Goal: Task Accomplishment & Management: Complete application form

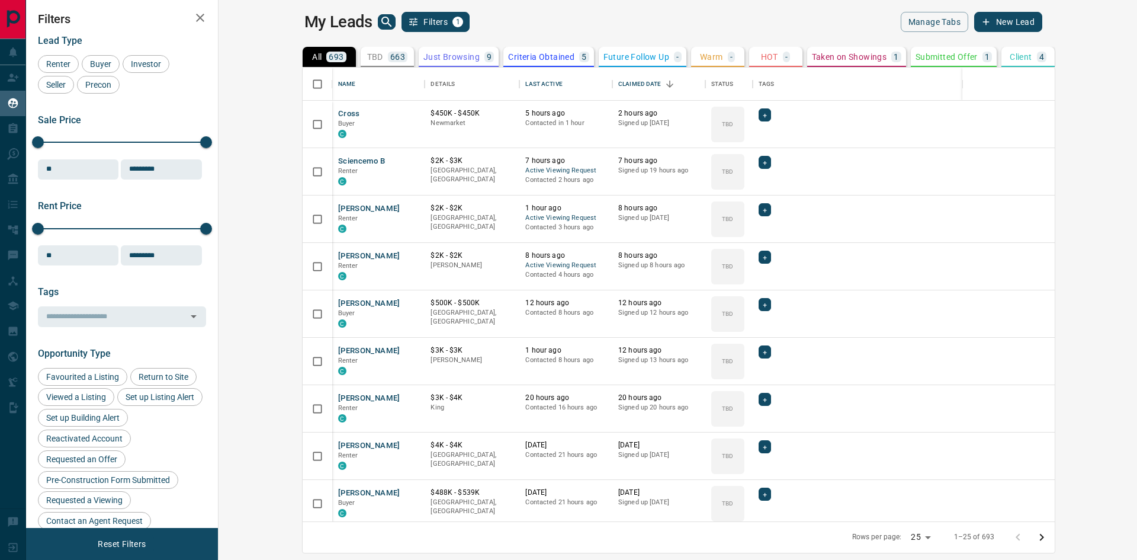
scroll to position [445, 905]
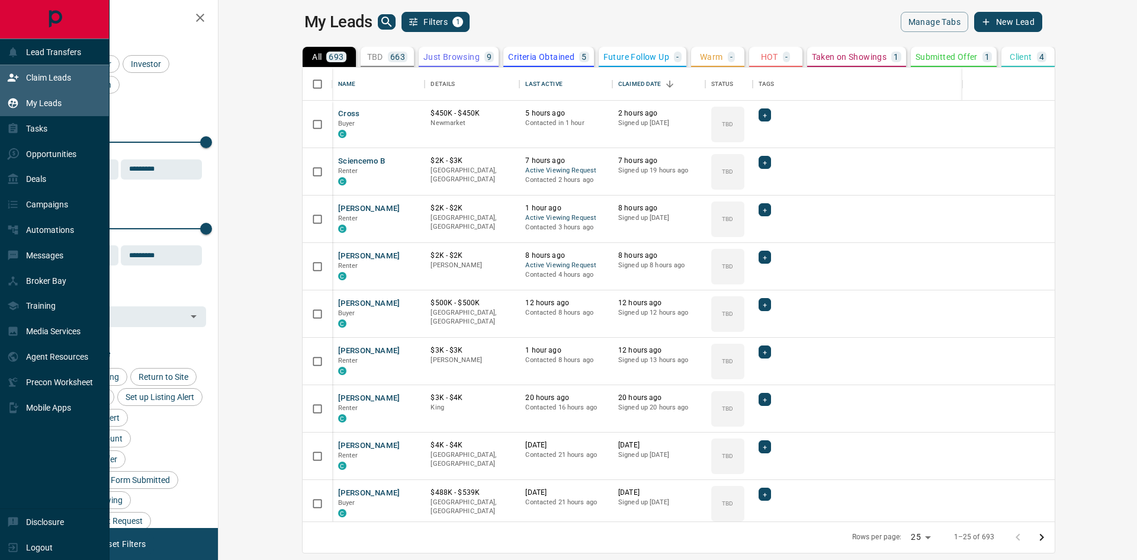
click at [33, 78] on p "Claim Leads" at bounding box center [48, 77] width 45 height 9
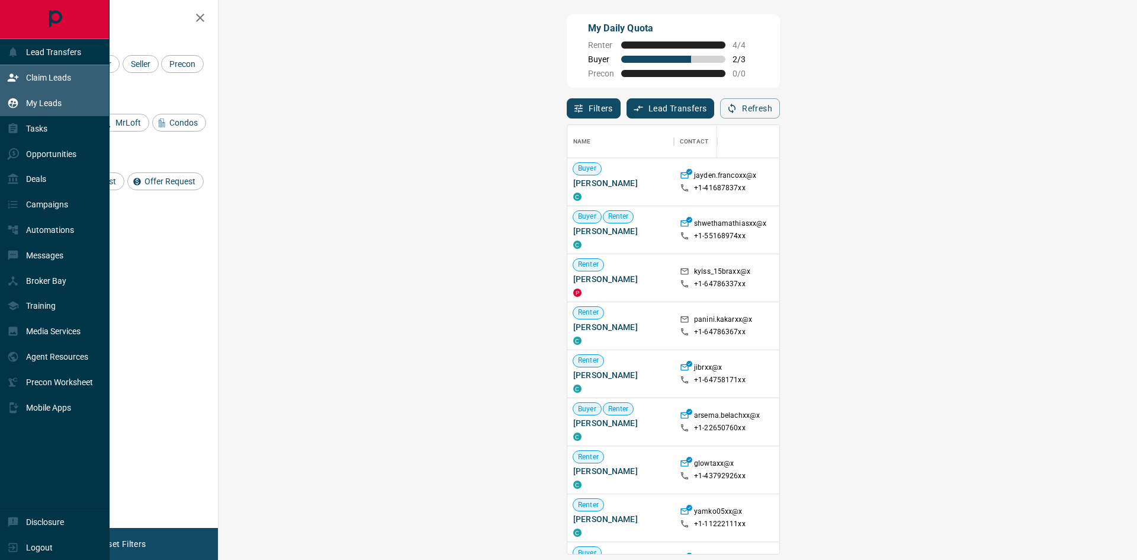
click at [52, 113] on div "My Leads" at bounding box center [55, 103] width 110 height 25
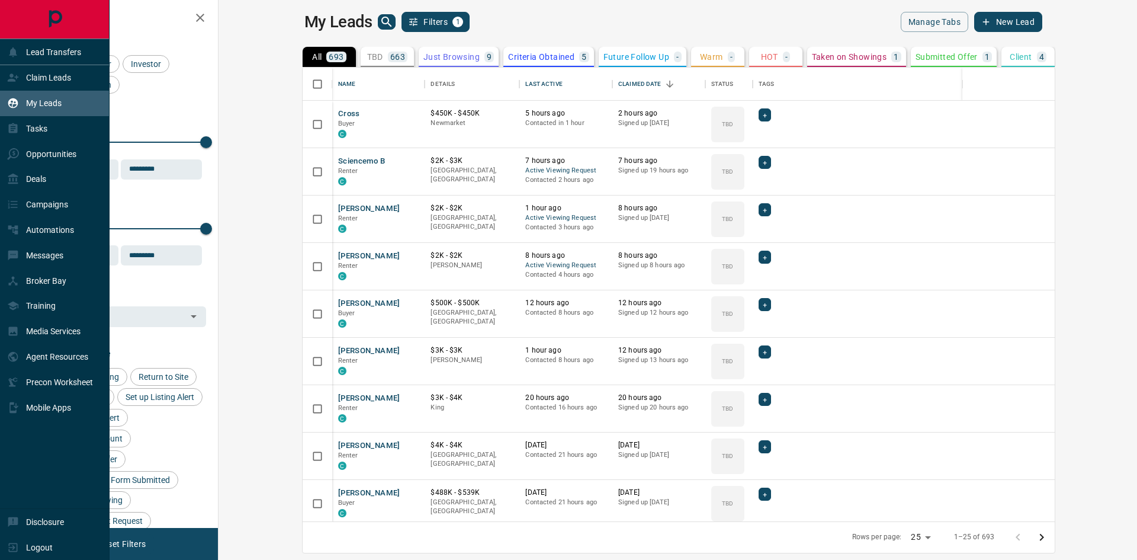
scroll to position [445, 905]
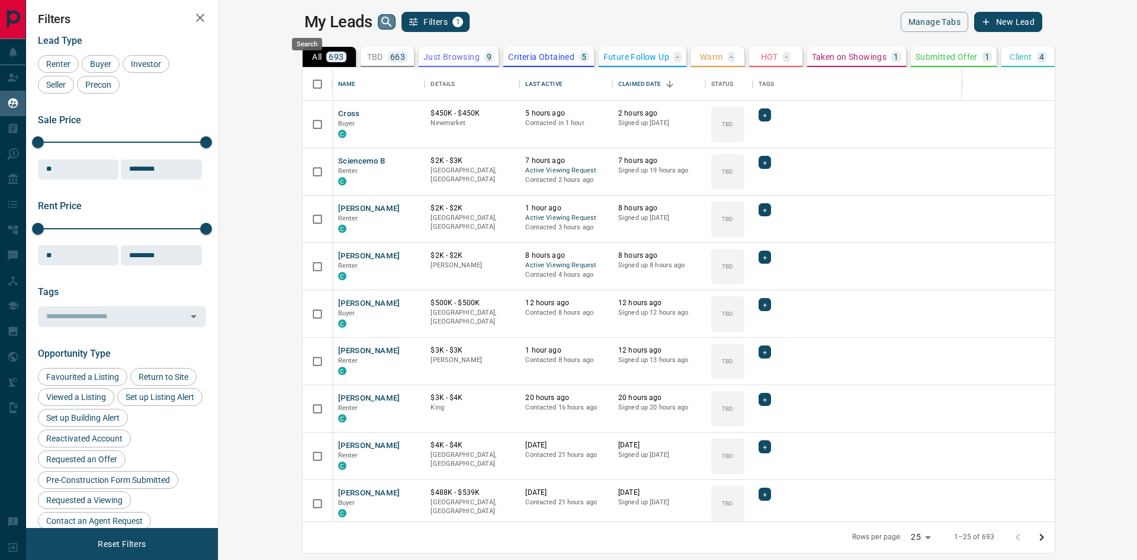
click at [380, 20] on icon "search button" at bounding box center [387, 22] width 14 height 14
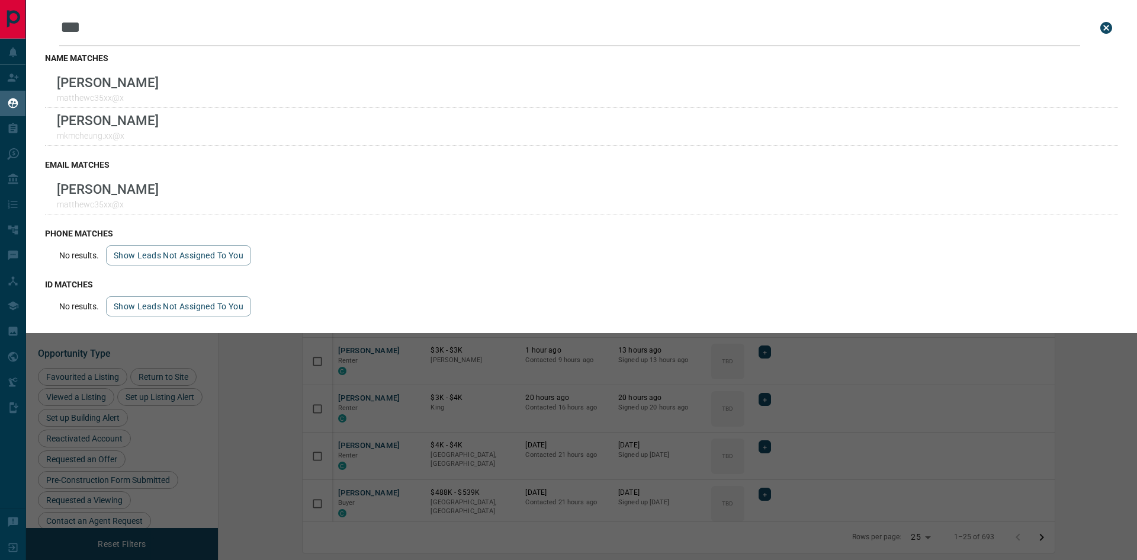
click at [174, 27] on input "***" at bounding box center [569, 27] width 1021 height 37
type input "*"
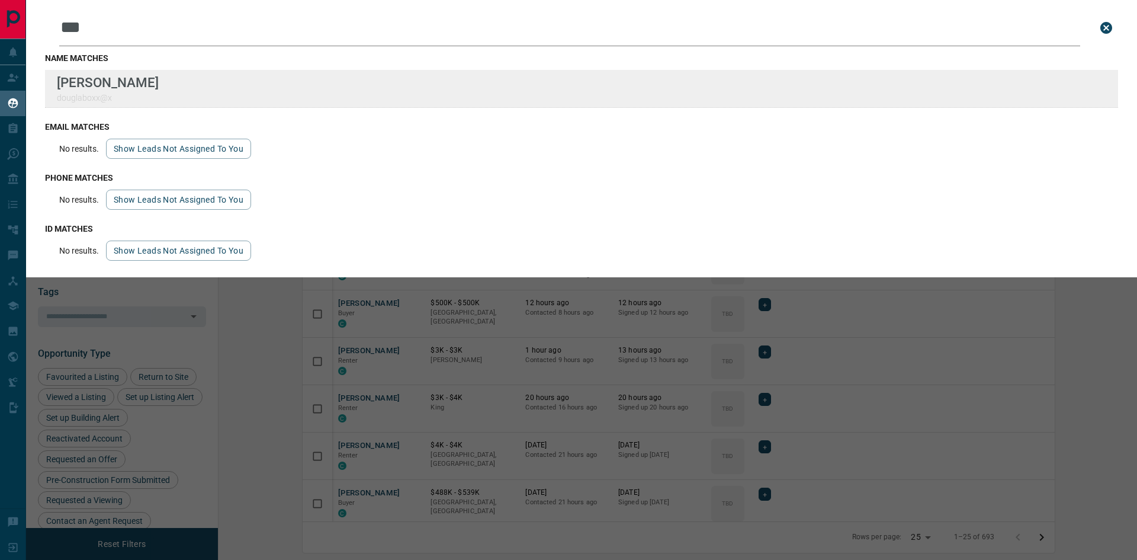
type input "***"
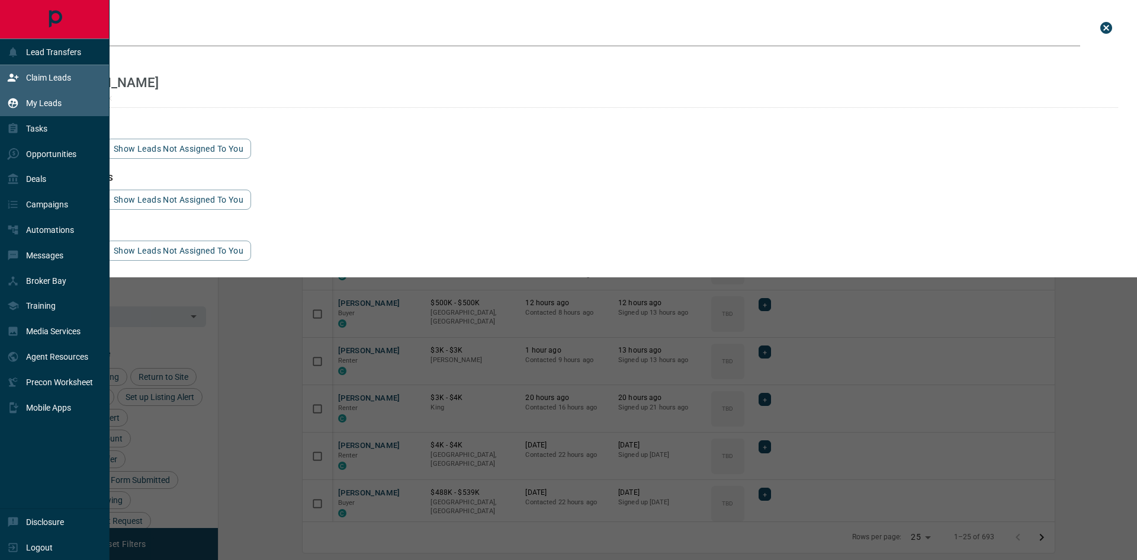
click at [43, 76] on p "Claim Leads" at bounding box center [48, 77] width 45 height 9
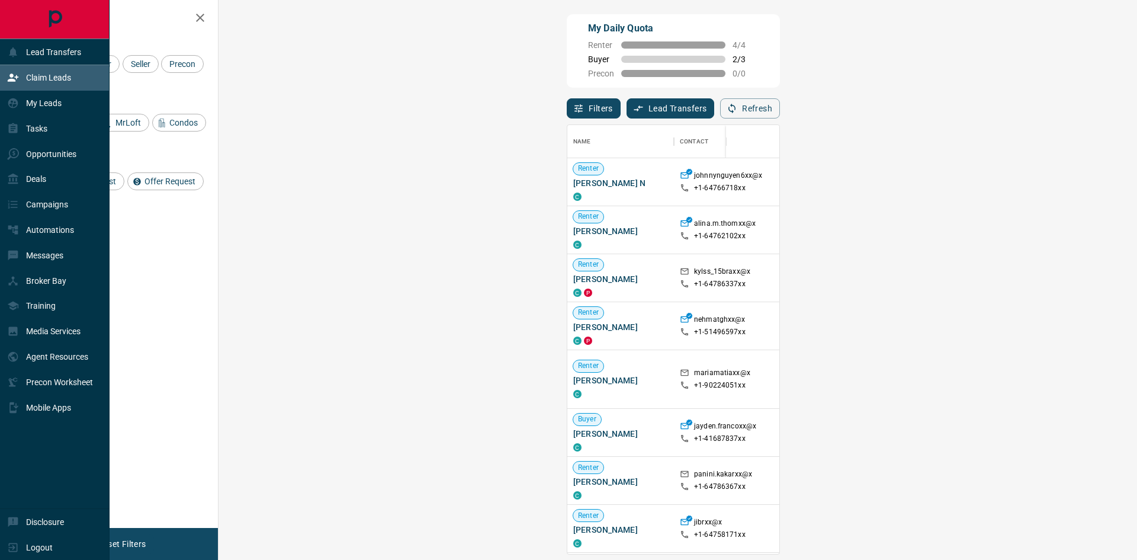
scroll to position [420, 884]
click at [57, 73] on p "Claim Leads" at bounding box center [48, 77] width 45 height 9
click at [56, 96] on div "My Leads" at bounding box center [34, 104] width 54 height 20
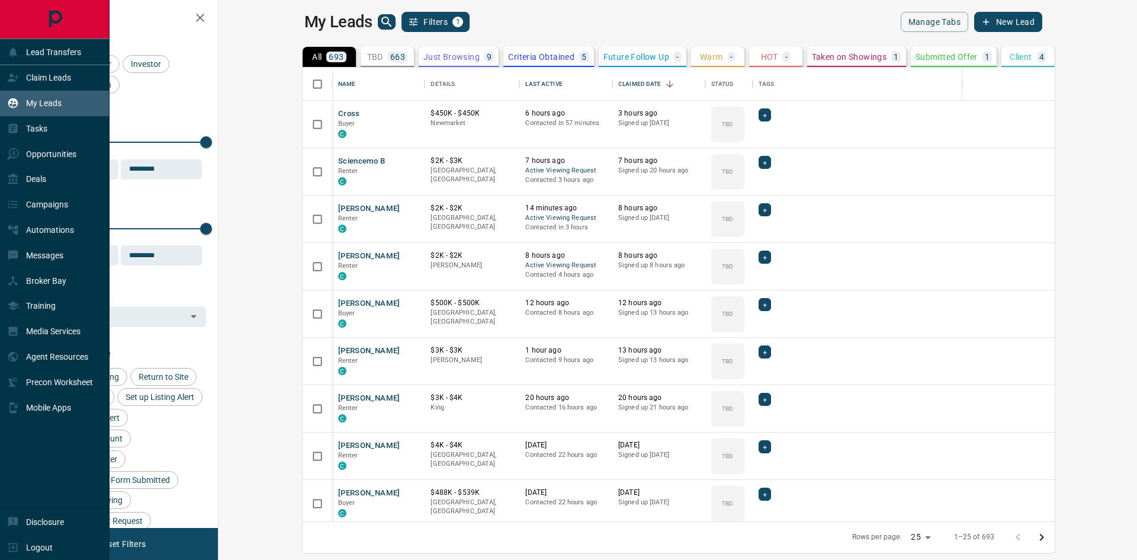
scroll to position [445, 905]
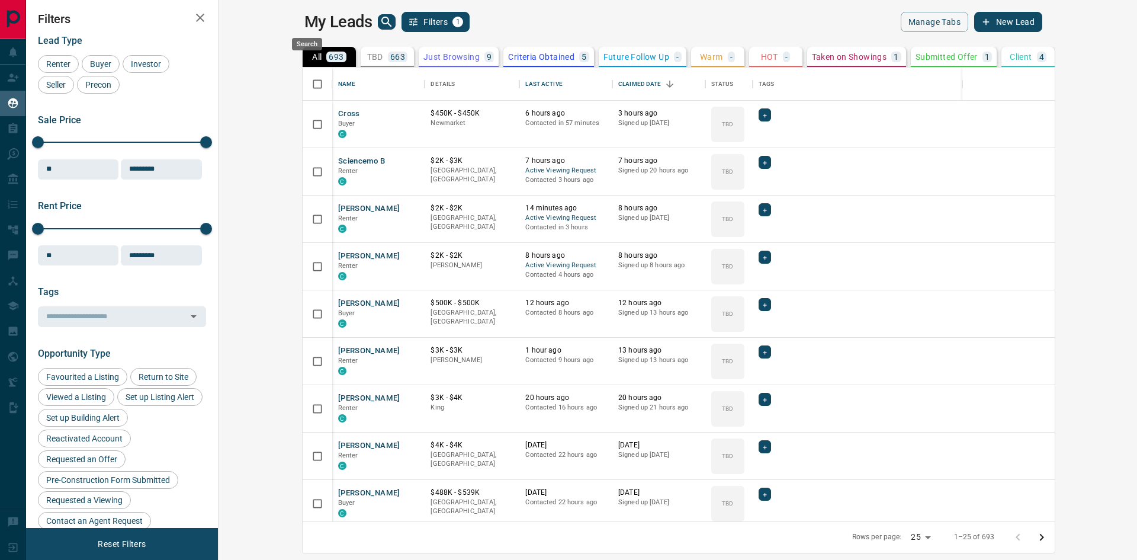
click at [380, 17] on icon "search button" at bounding box center [387, 22] width 14 height 14
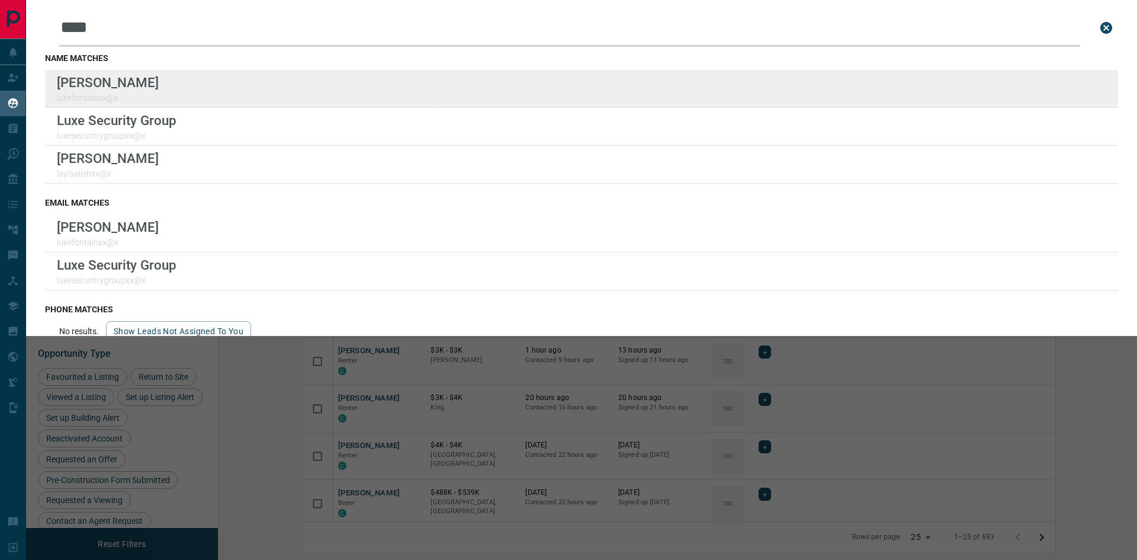
type input "****"
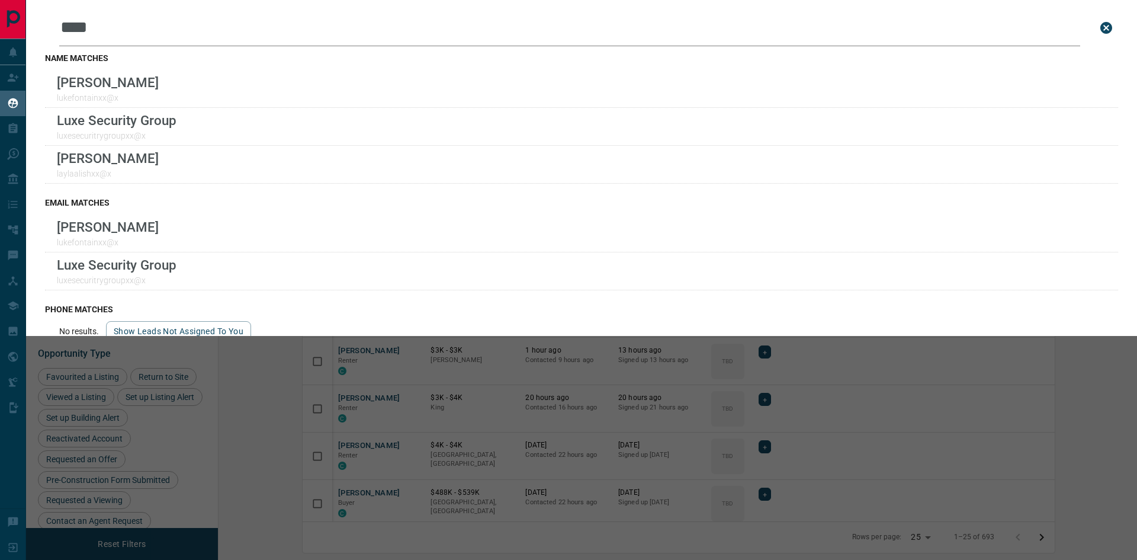
click at [1099, 27] on icon "close search bar" at bounding box center [1106, 28] width 14 height 14
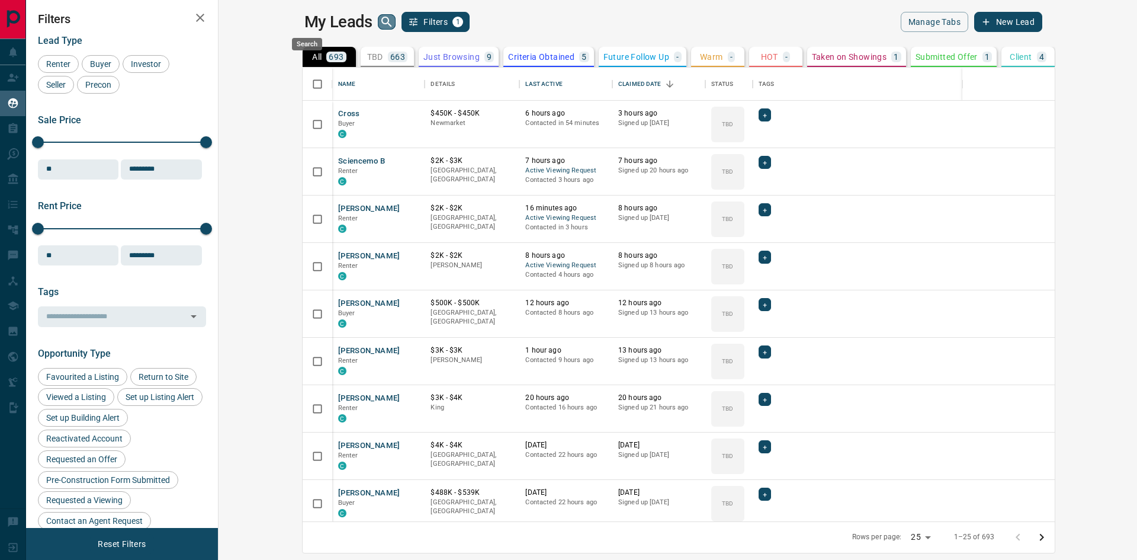
click at [380, 21] on icon "search button" at bounding box center [387, 22] width 14 height 14
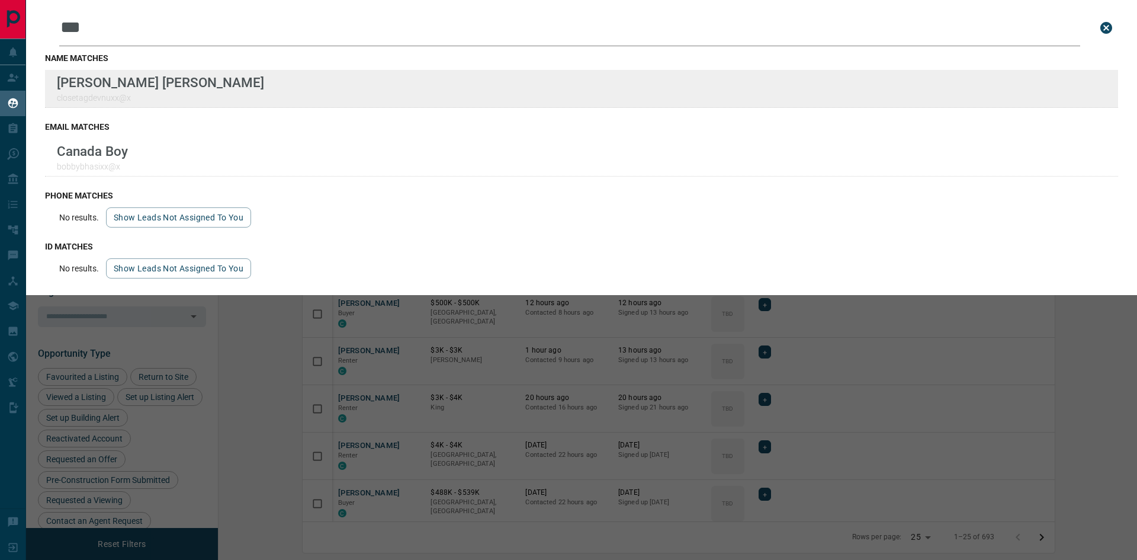
type input "***"
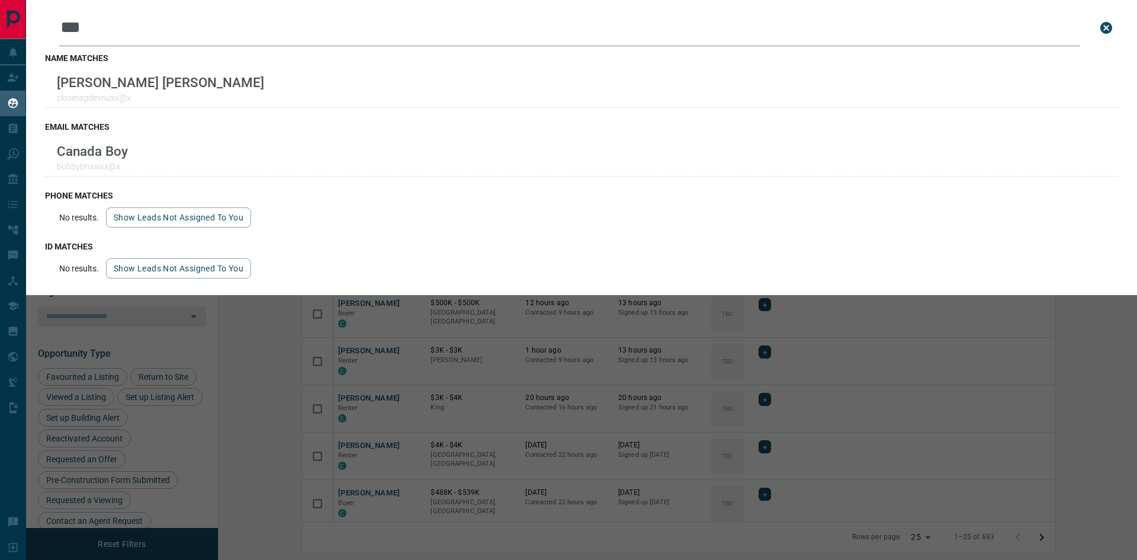
click at [1107, 23] on icon "close search bar" at bounding box center [1107, 28] width 12 height 12
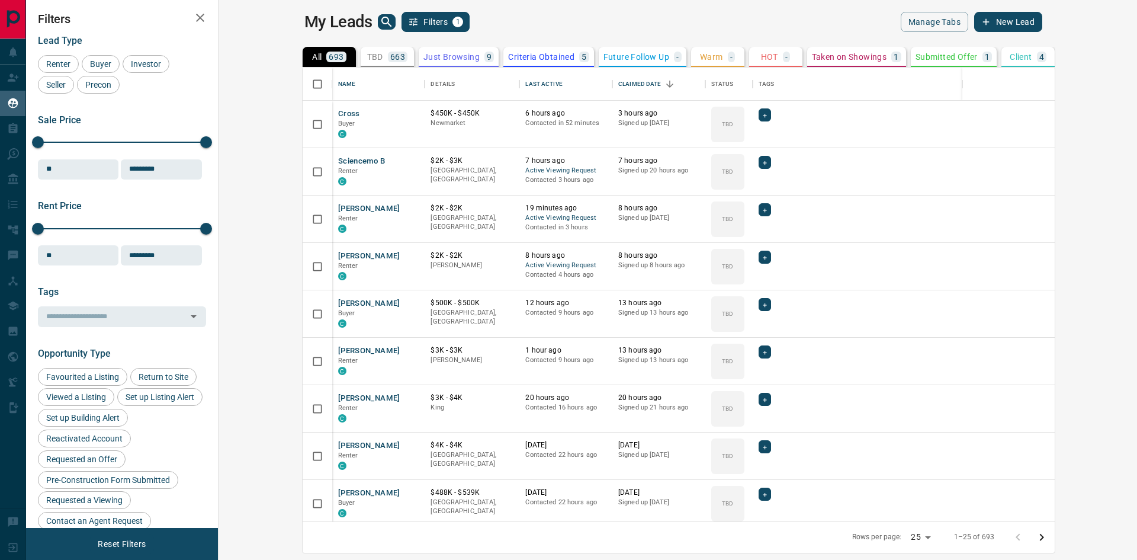
click at [380, 20] on icon "search button" at bounding box center [387, 22] width 14 height 14
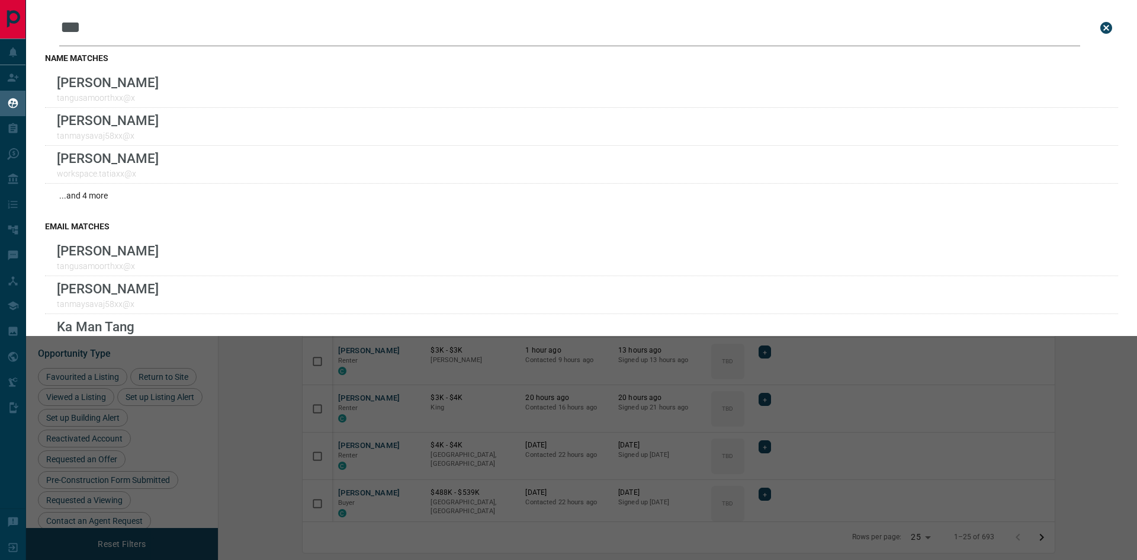
click at [114, 31] on input "***" at bounding box center [569, 27] width 1021 height 37
type input "*"
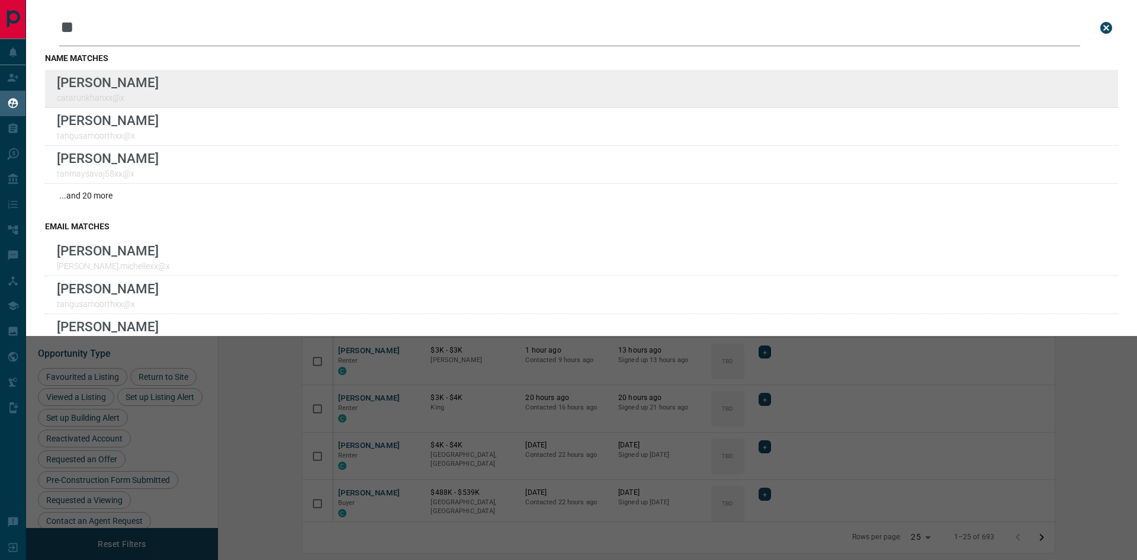
type input "**"
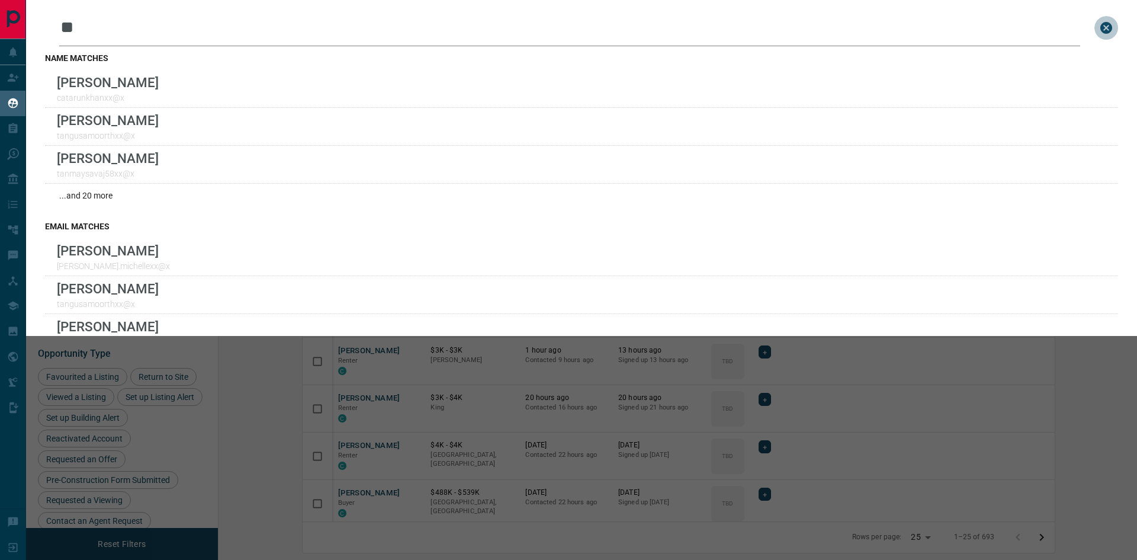
click at [1099, 28] on icon "close search bar" at bounding box center [1106, 28] width 14 height 14
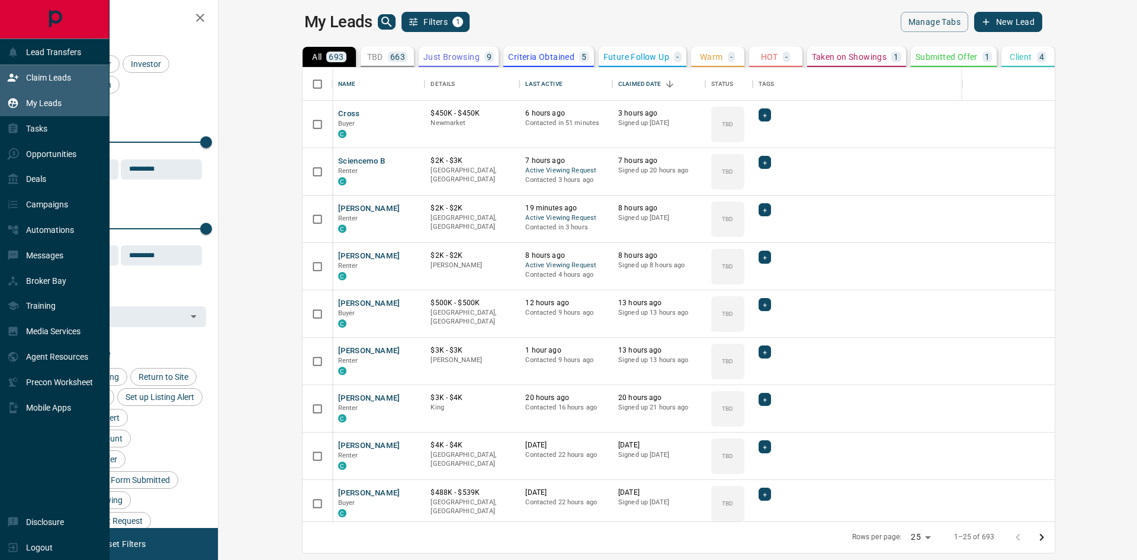
click at [15, 73] on icon at bounding box center [13, 78] width 12 height 12
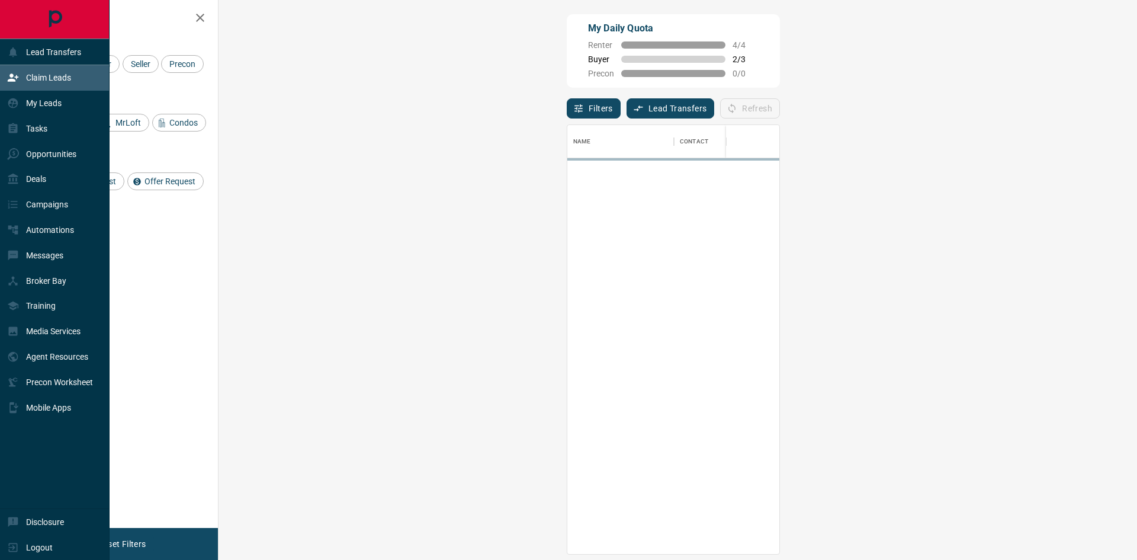
scroll to position [420, 884]
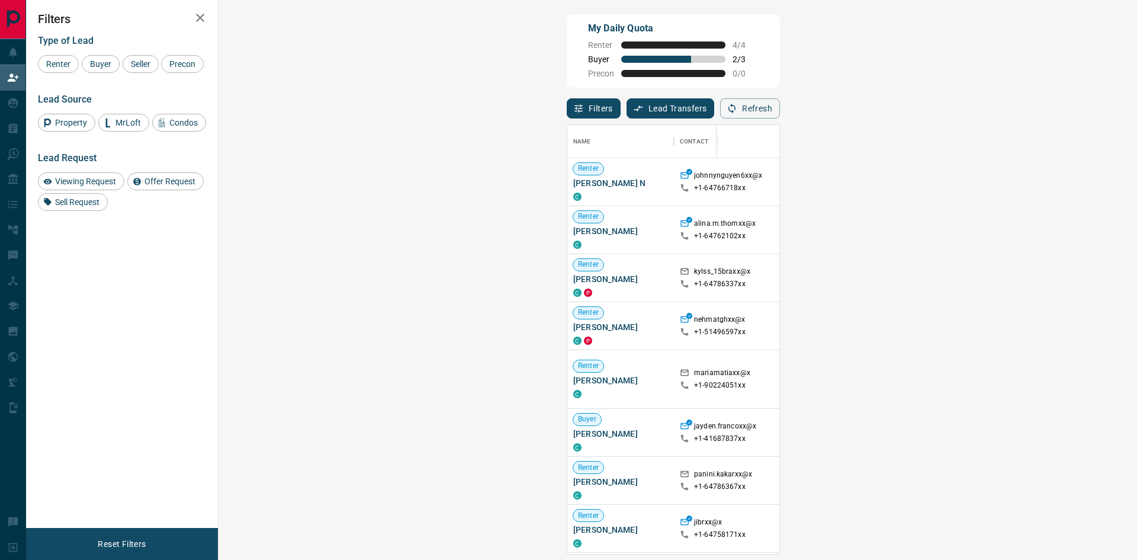
click at [1025, 379] on span "Viewing Request ( 1 )" at bounding box center [1057, 379] width 65 height 8
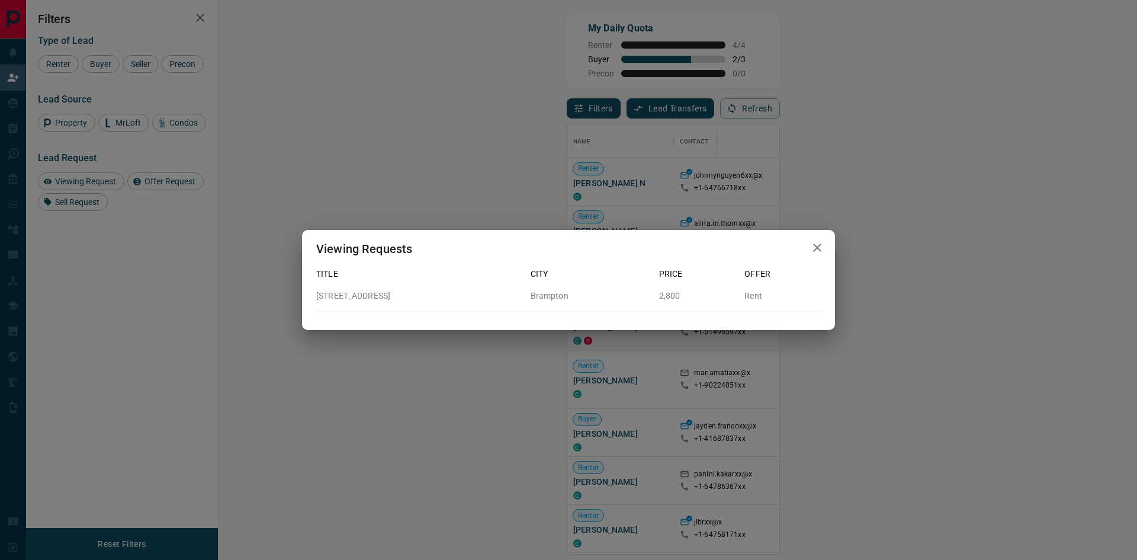
click at [819, 246] on icon "button" at bounding box center [817, 247] width 8 height 8
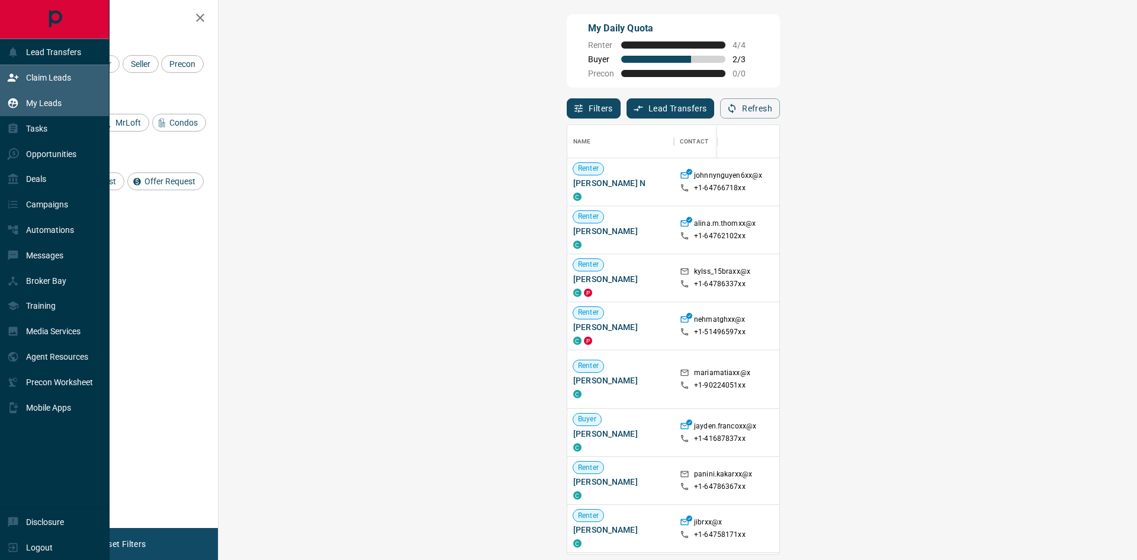
click at [26, 105] on p "My Leads" at bounding box center [44, 102] width 36 height 9
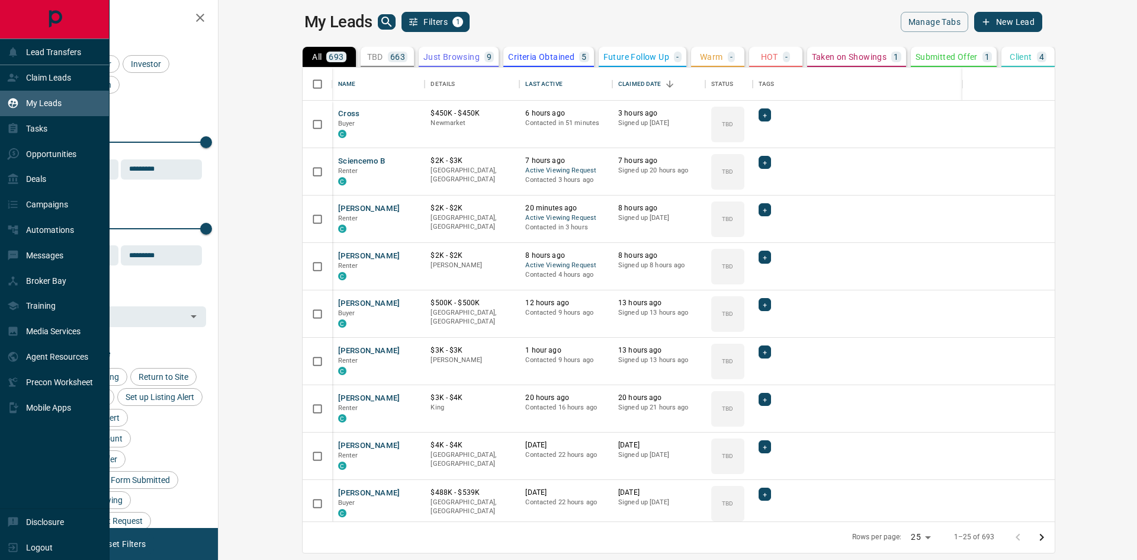
scroll to position [445, 905]
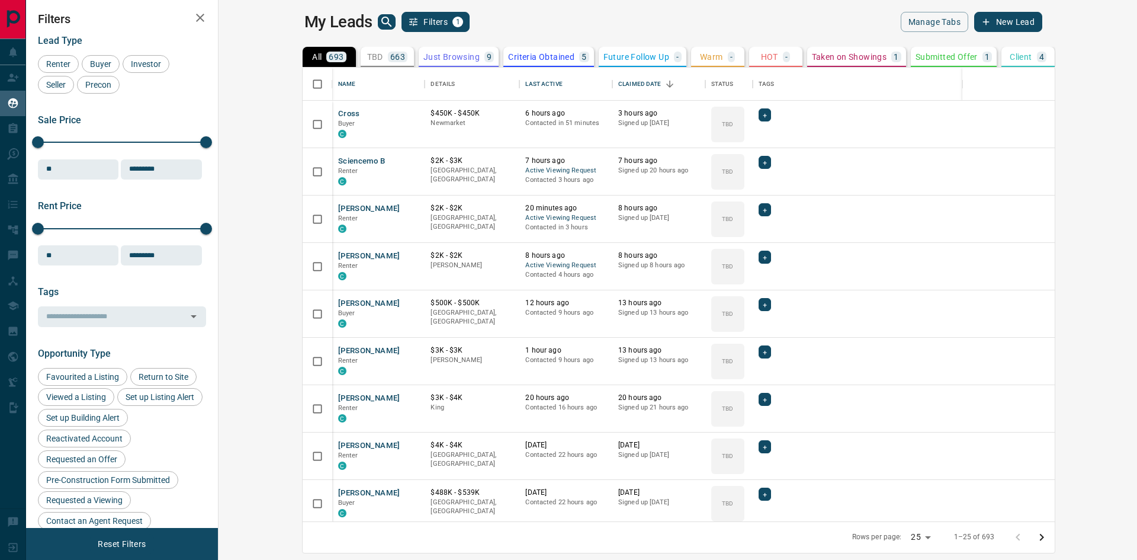
click at [380, 20] on icon "search button" at bounding box center [387, 22] width 14 height 14
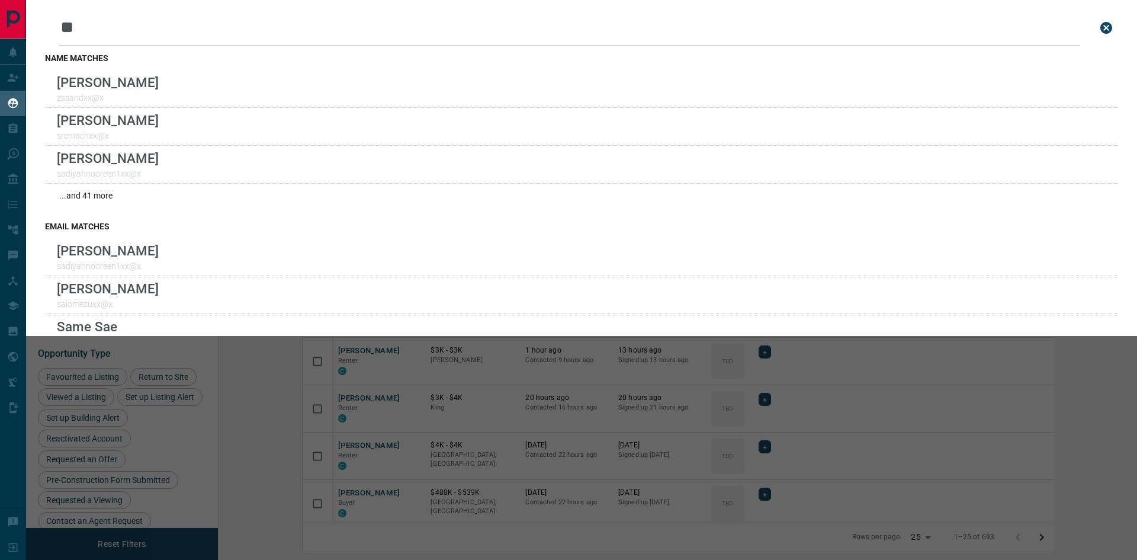
type input "*"
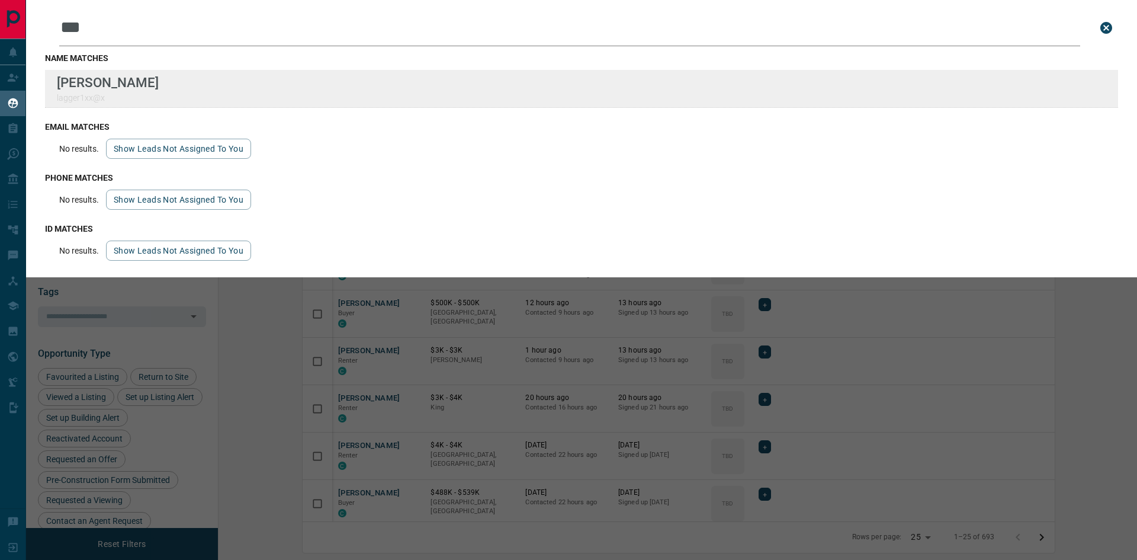
type input "***"
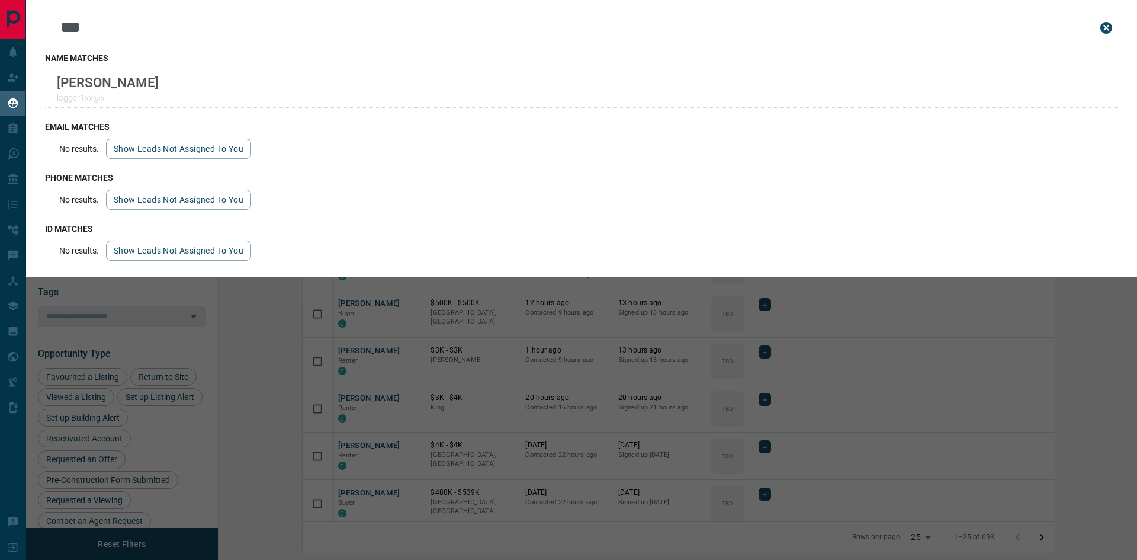
click at [1109, 26] on icon "close search bar" at bounding box center [1106, 28] width 14 height 14
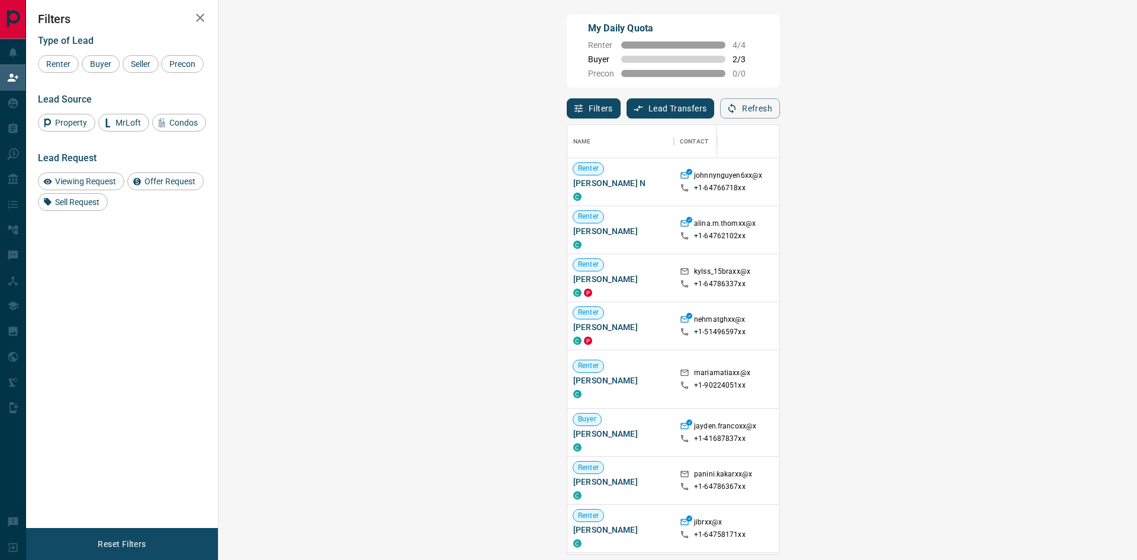
scroll to position [420, 884]
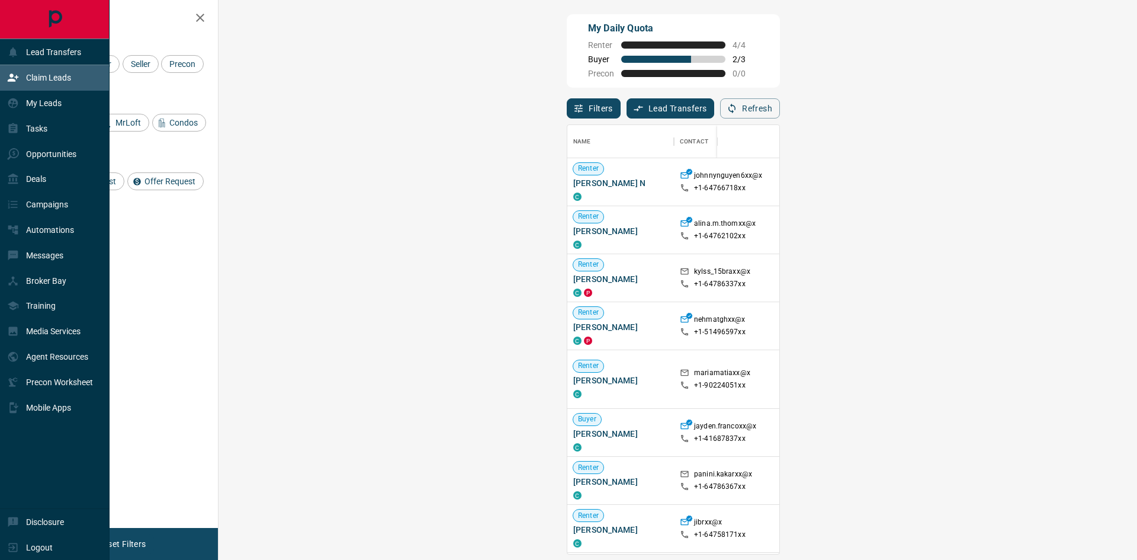
click at [38, 76] on p "Claim Leads" at bounding box center [48, 77] width 45 height 9
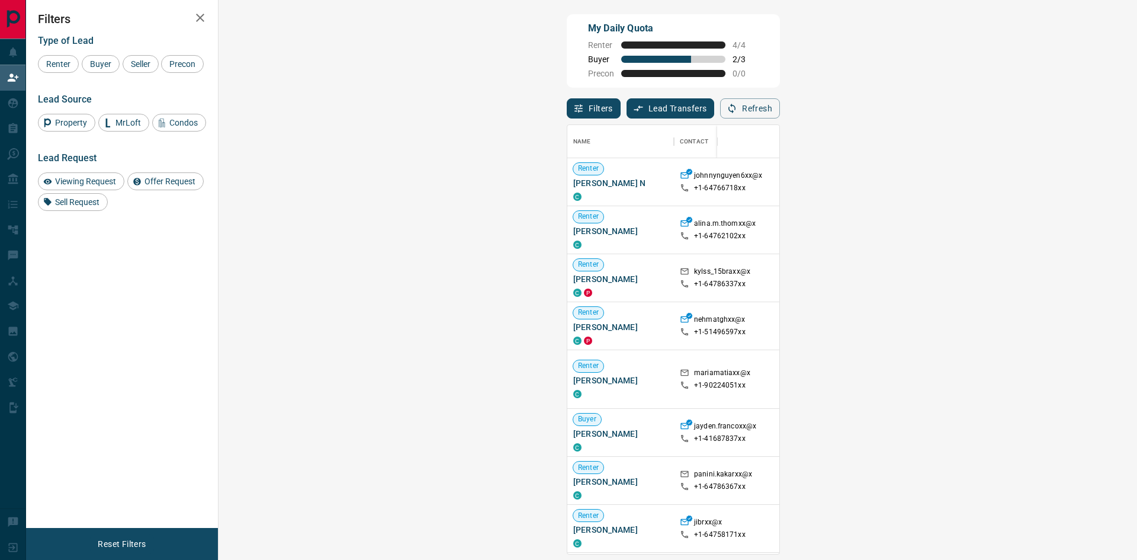
click at [1025, 383] on span "Viewing Request ( 1 )" at bounding box center [1057, 379] width 65 height 8
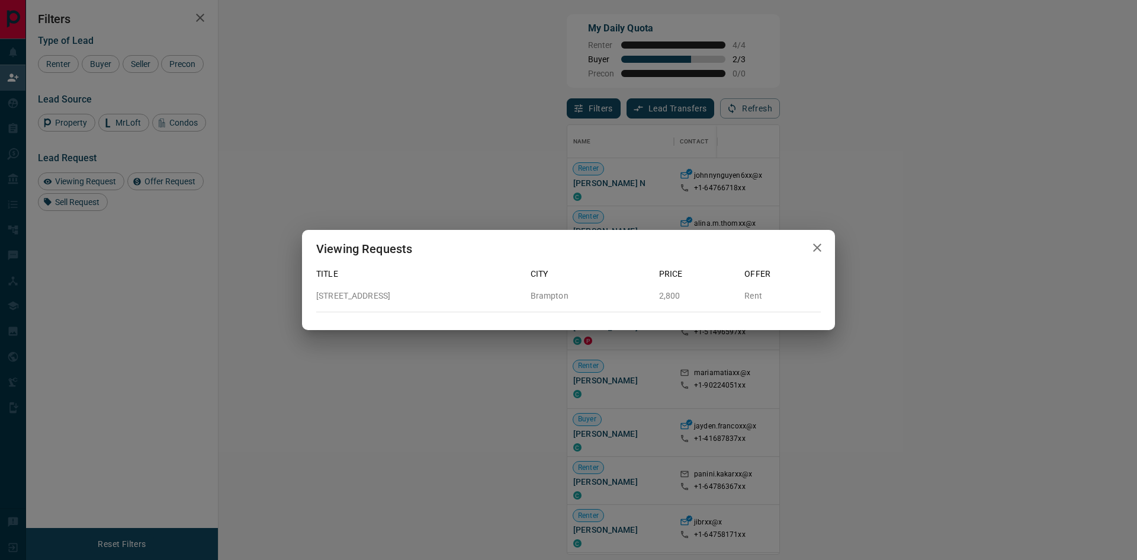
click at [812, 246] on icon "button" at bounding box center [817, 248] width 14 height 14
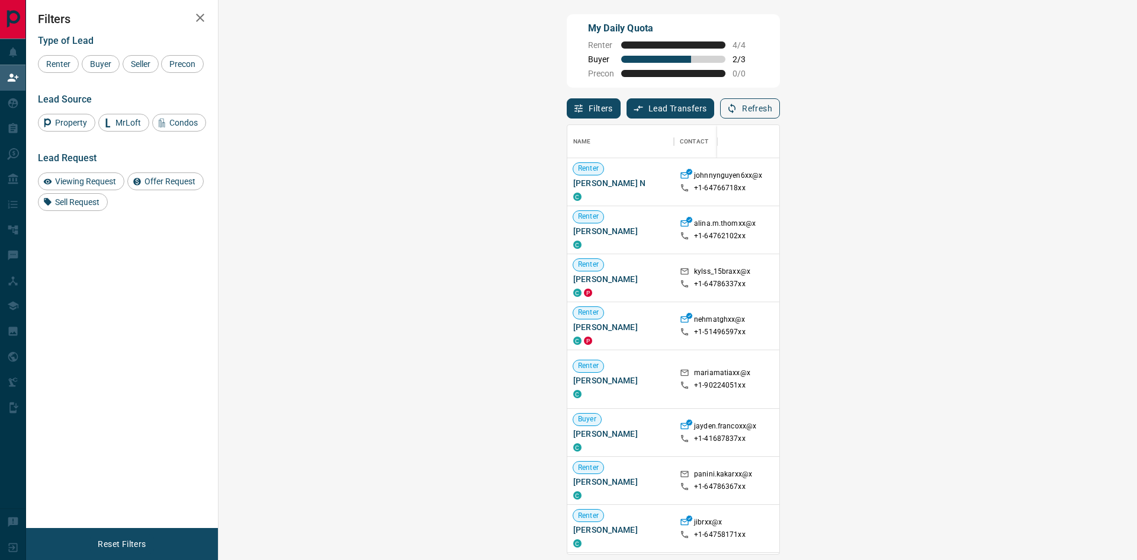
click at [780, 114] on button "Refresh" at bounding box center [750, 108] width 60 height 20
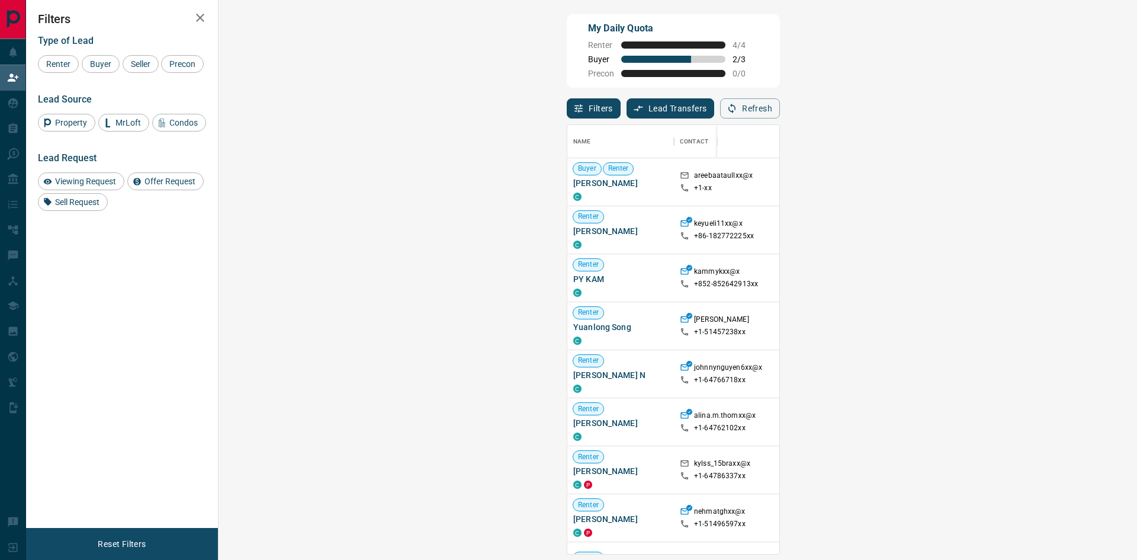
click at [1025, 177] on span "Viewing Request ( 1 )" at bounding box center [1057, 182] width 65 height 12
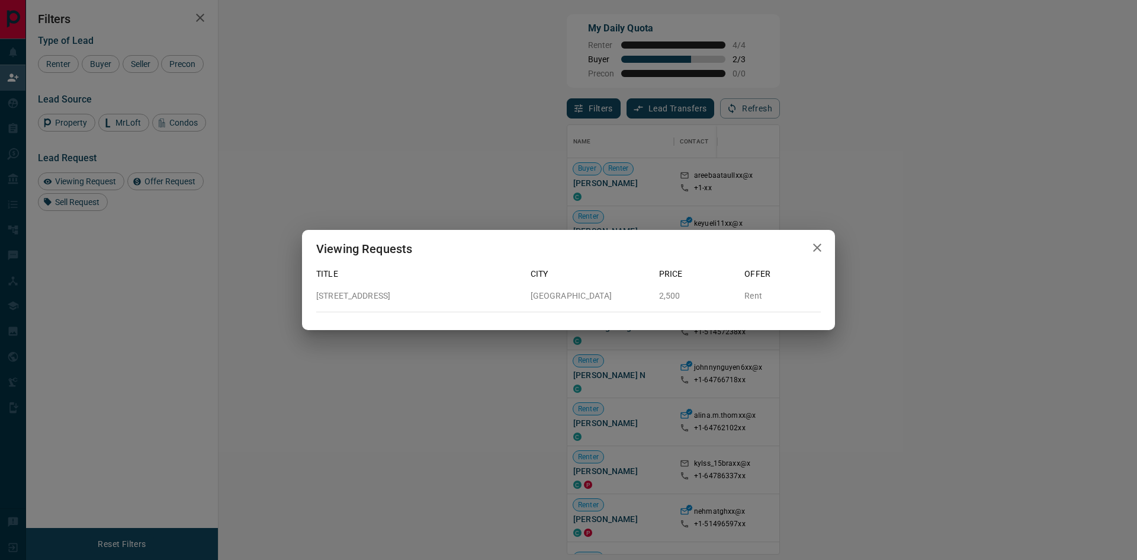
click at [819, 249] on icon "button" at bounding box center [817, 247] width 8 height 8
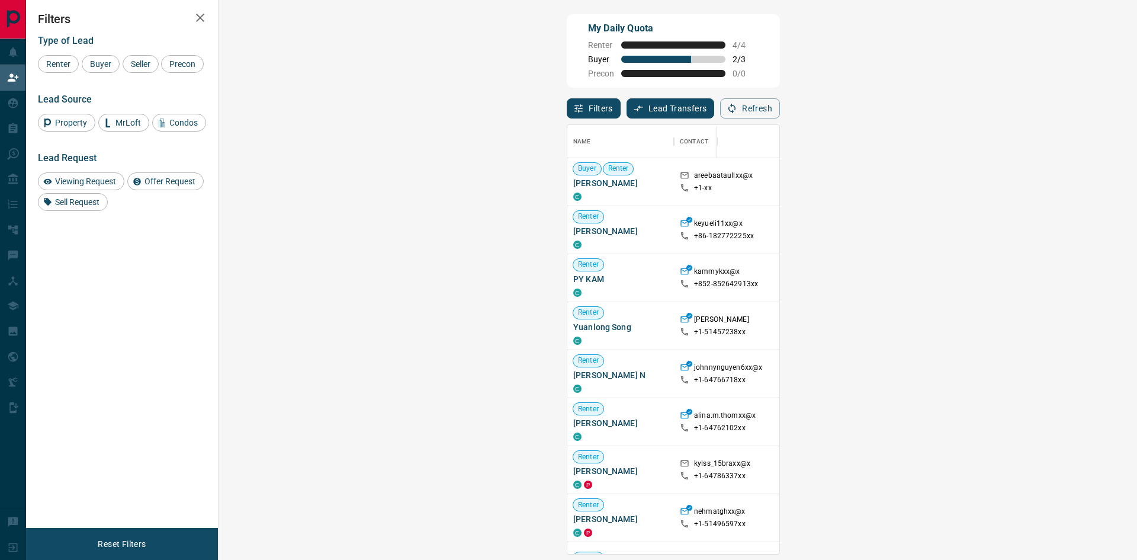
click at [1025, 185] on span "Viewing Request ( 1 )" at bounding box center [1057, 182] width 65 height 8
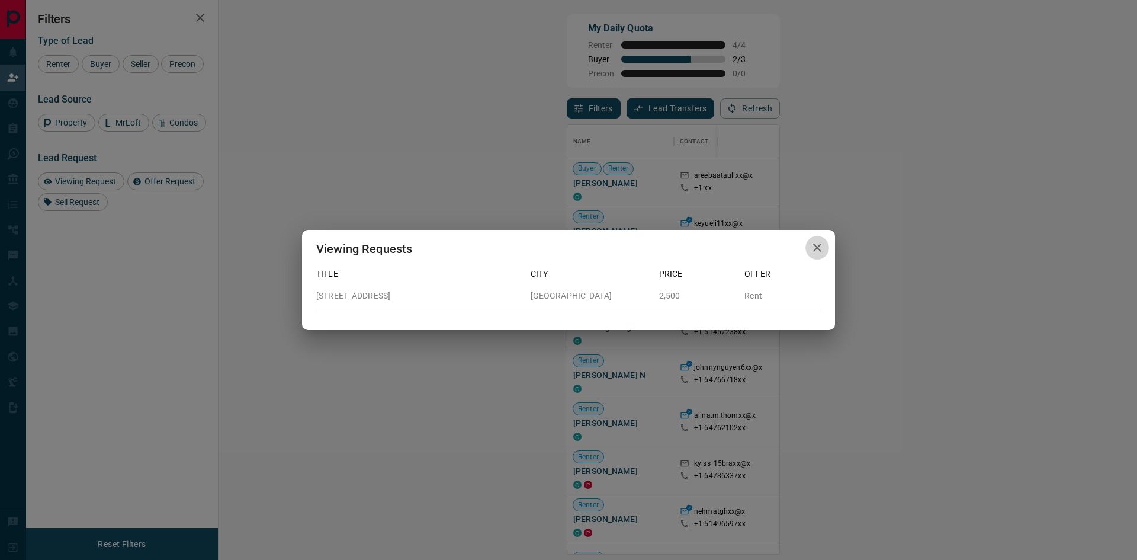
click at [816, 246] on icon "button" at bounding box center [817, 247] width 8 height 8
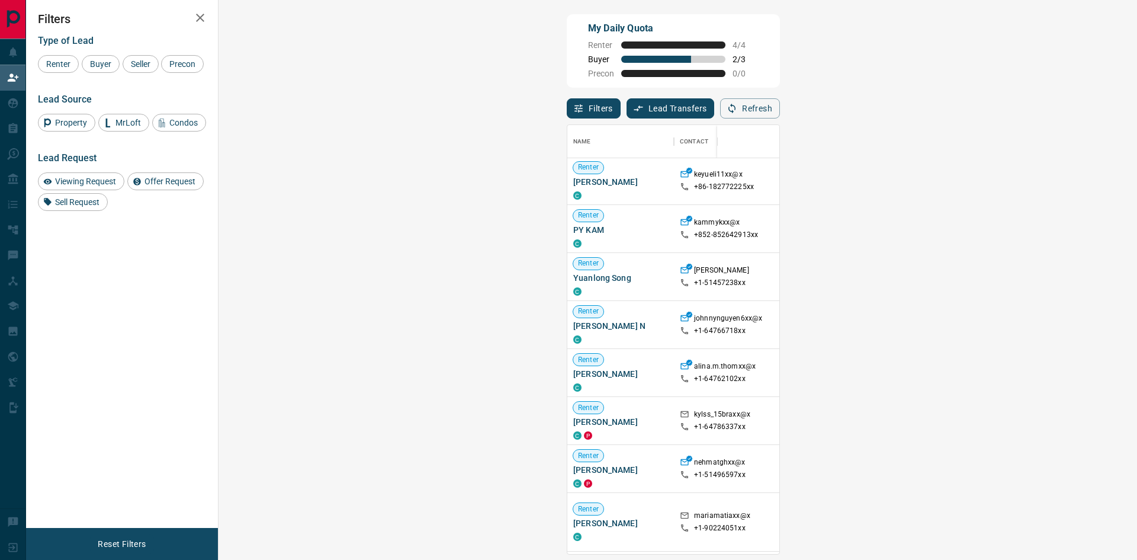
scroll to position [0, 0]
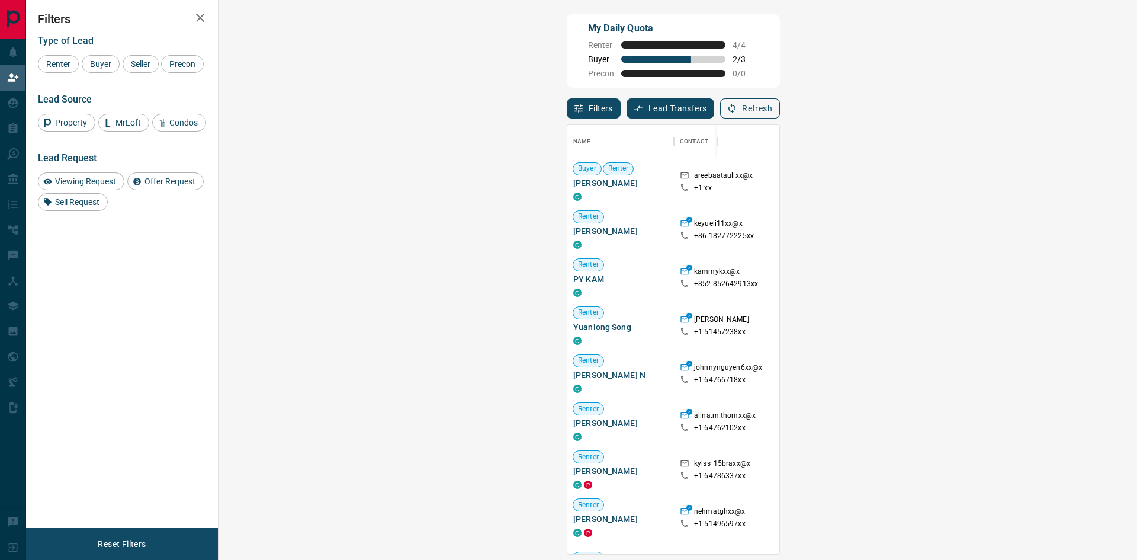
click at [780, 105] on button "Refresh" at bounding box center [750, 108] width 60 height 20
click at [1025, 230] on span "Viewing Request ( 1 )" at bounding box center [1057, 230] width 65 height 8
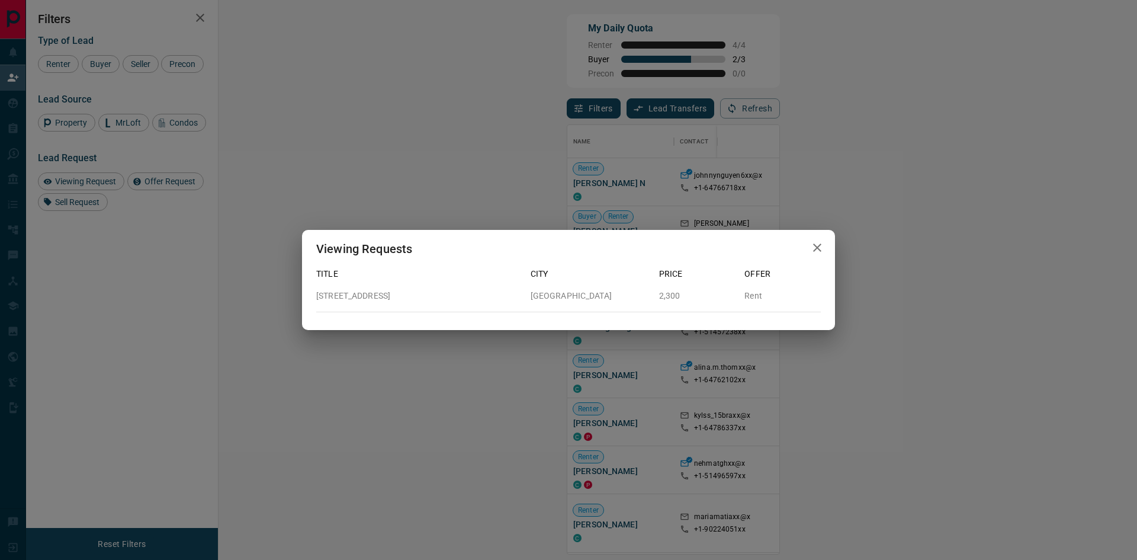
click at [823, 245] on icon "button" at bounding box center [817, 248] width 14 height 14
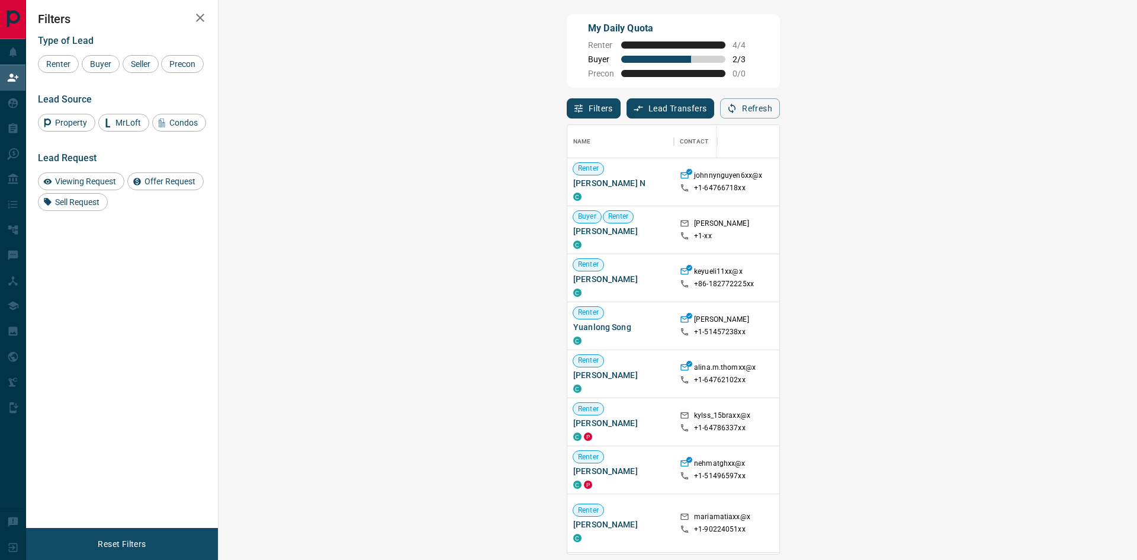
click at [1025, 521] on span "Viewing Request ( 1 )" at bounding box center [1057, 523] width 65 height 8
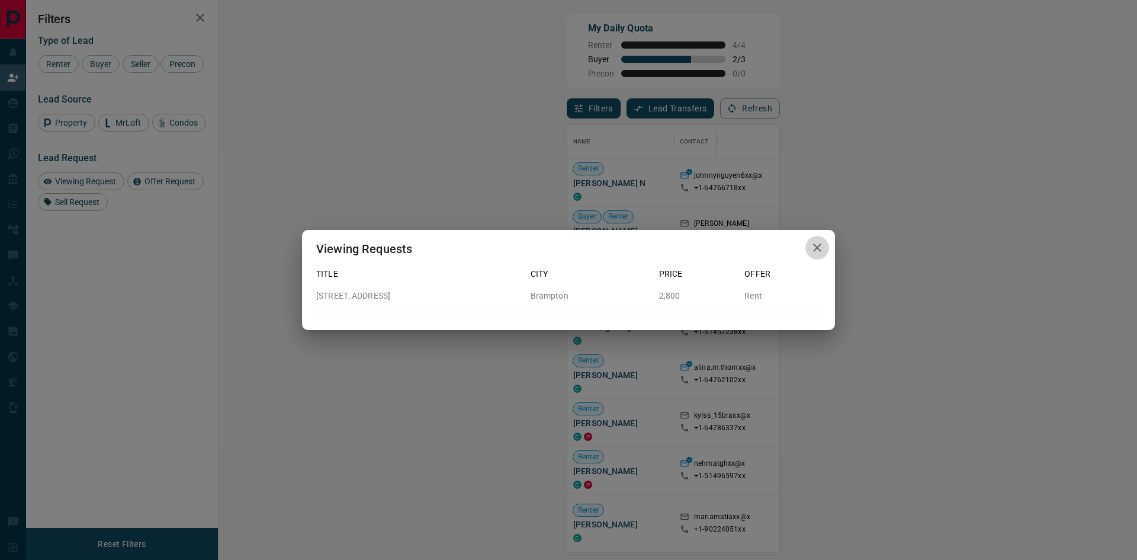
click at [816, 252] on icon "button" at bounding box center [817, 248] width 14 height 14
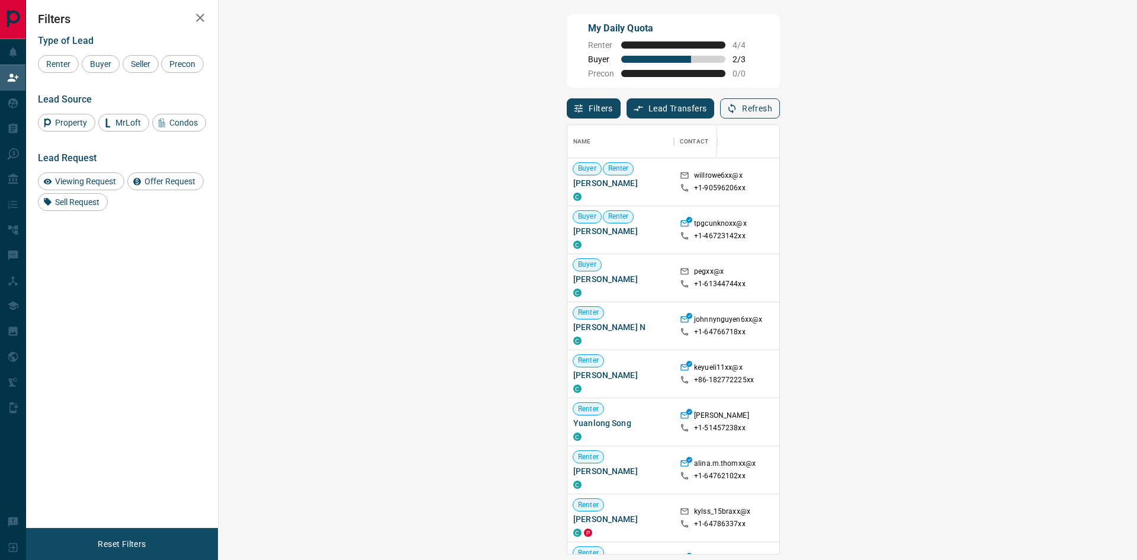
click at [780, 115] on button "Refresh" at bounding box center [750, 108] width 60 height 20
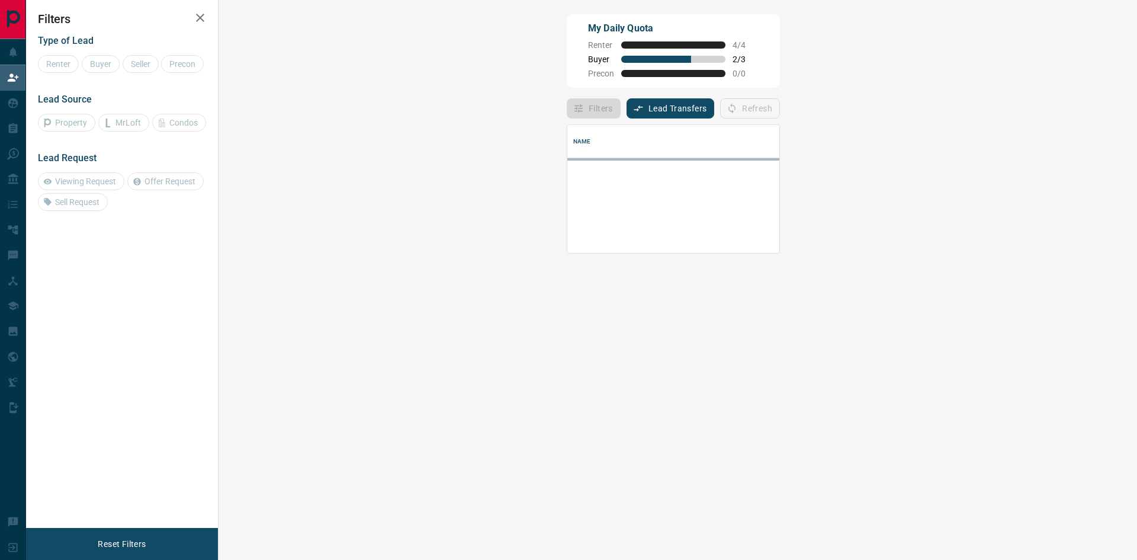
click at [780, 30] on div "My Daily Quota Renter 4 / 4 Buyer 2 / 3 Precon 0 / 0" at bounding box center [673, 50] width 213 height 73
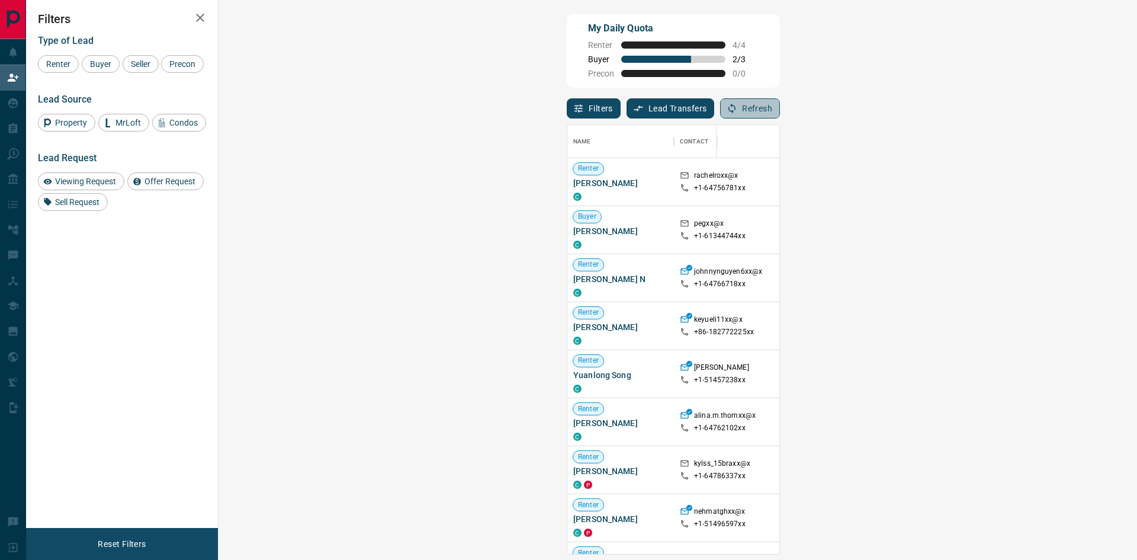
click at [780, 109] on button "Refresh" at bounding box center [750, 108] width 60 height 20
drag, startPoint x: 1081, startPoint y: 107, endPoint x: 1076, endPoint y: 24, distance: 83.7
click at [780, 107] on div "Refresh" at bounding box center [750, 108] width 60 height 20
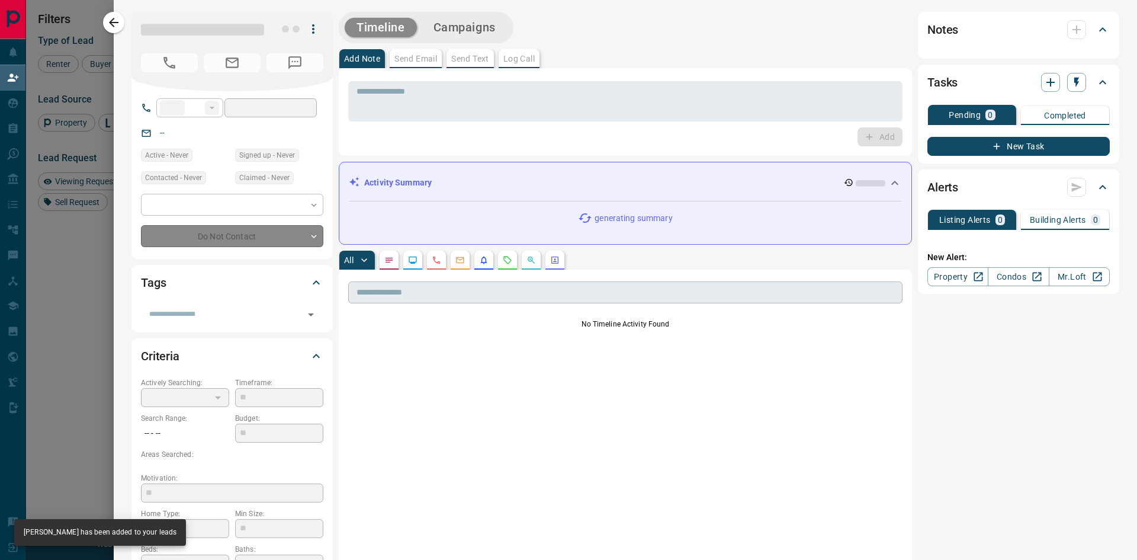
type input "**"
type input "**********"
type input "**"
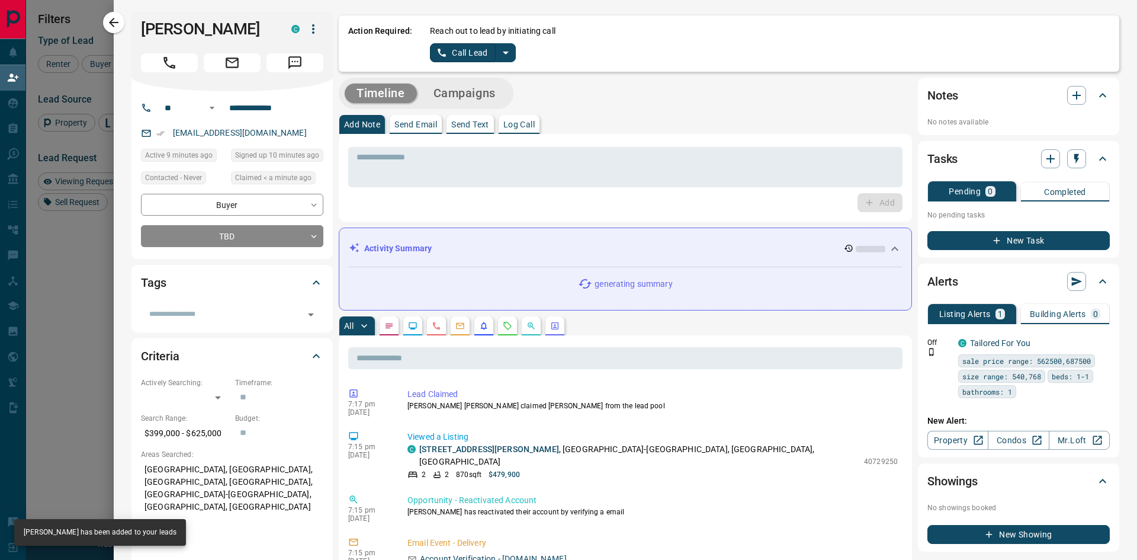
click at [515, 125] on p "Log Call" at bounding box center [519, 124] width 31 height 8
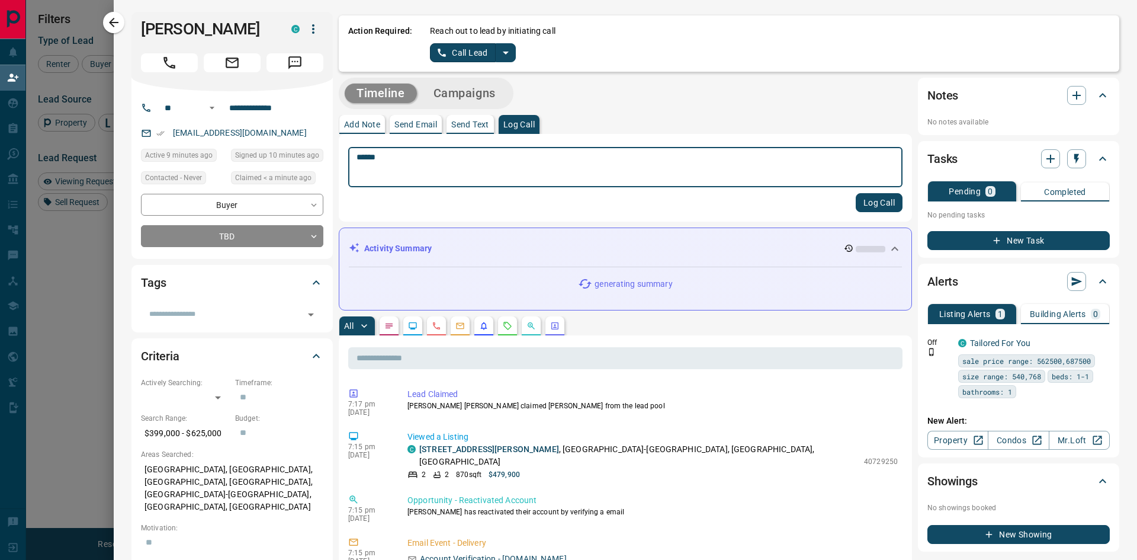
type textarea "******"
click at [873, 208] on button "Log Call" at bounding box center [879, 202] width 47 height 19
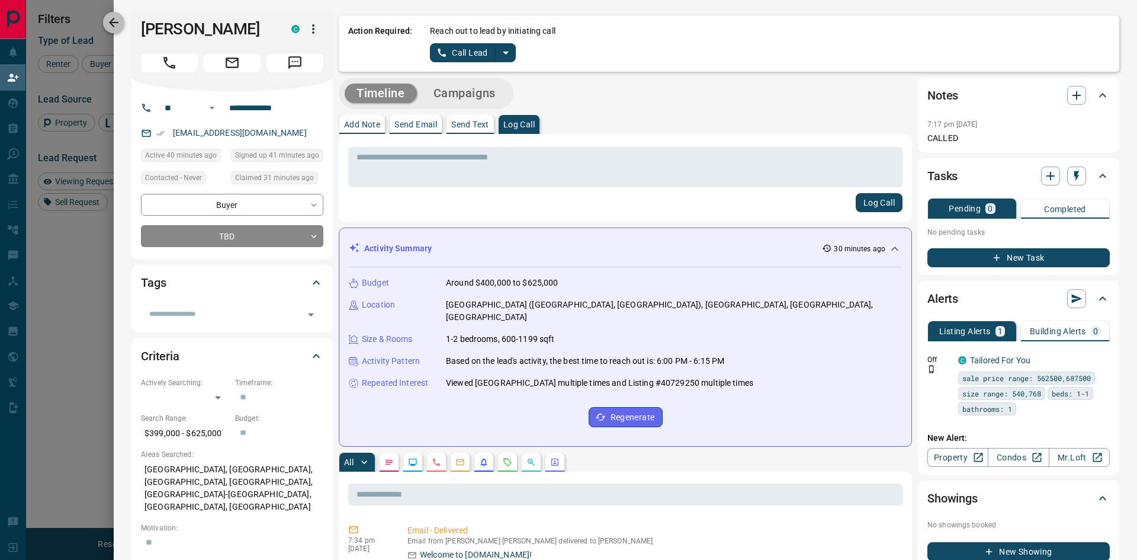
click at [120, 23] on icon "button" at bounding box center [114, 22] width 14 height 14
